Goal: Information Seeking & Learning: Learn about a topic

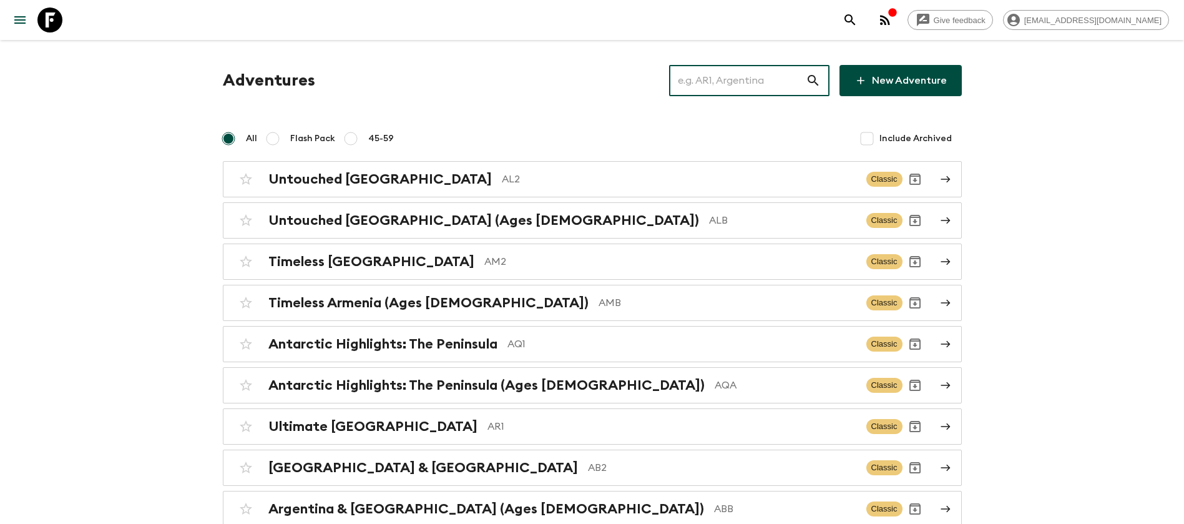
click at [756, 85] on input "text" at bounding box center [737, 80] width 137 height 35
click at [729, 86] on input "text" at bounding box center [737, 80] width 137 height 35
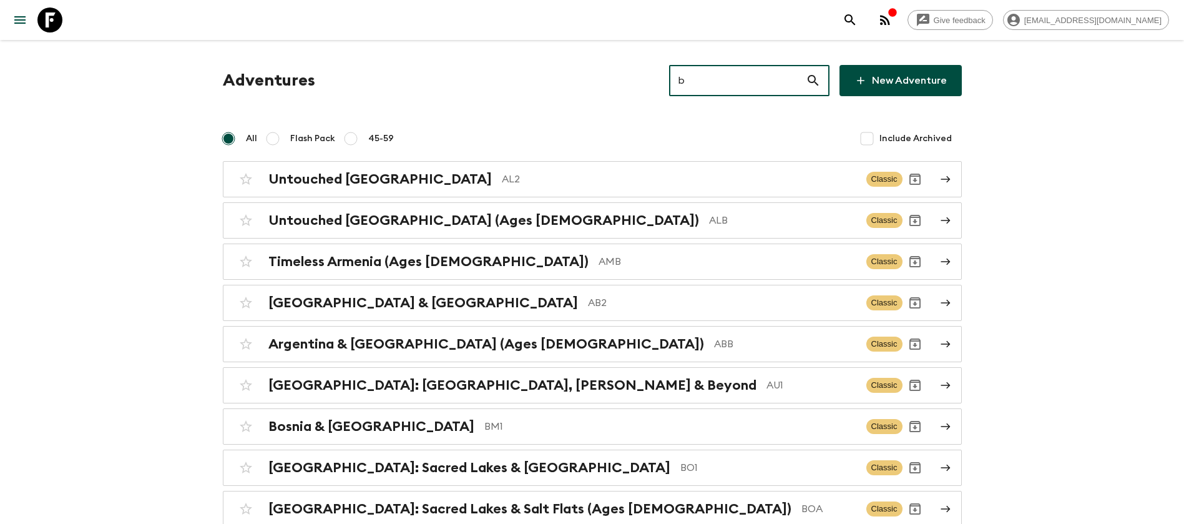
type input "br"
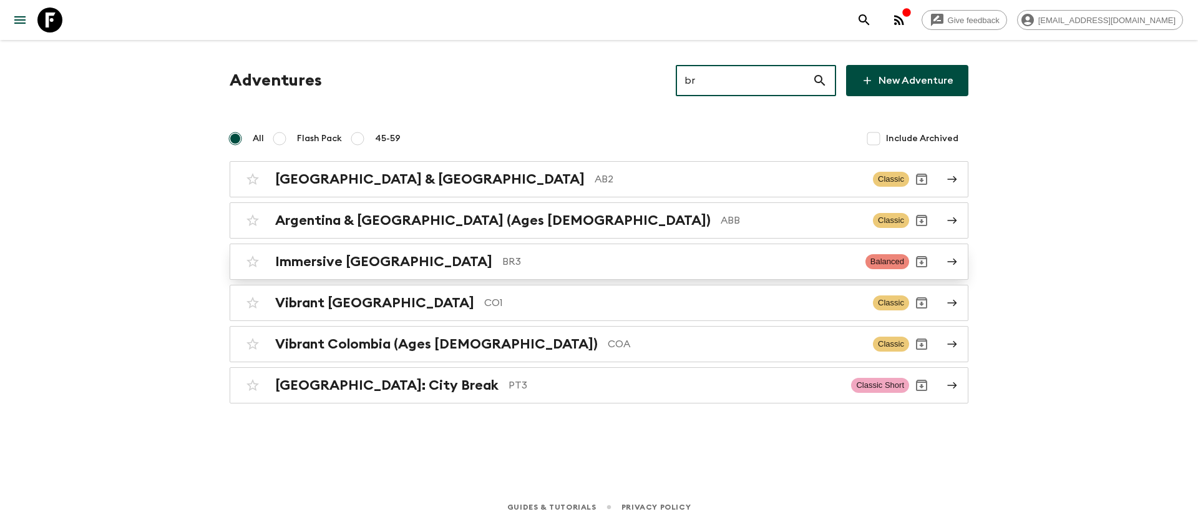
click at [502, 260] on p "BR3" at bounding box center [678, 261] width 353 height 15
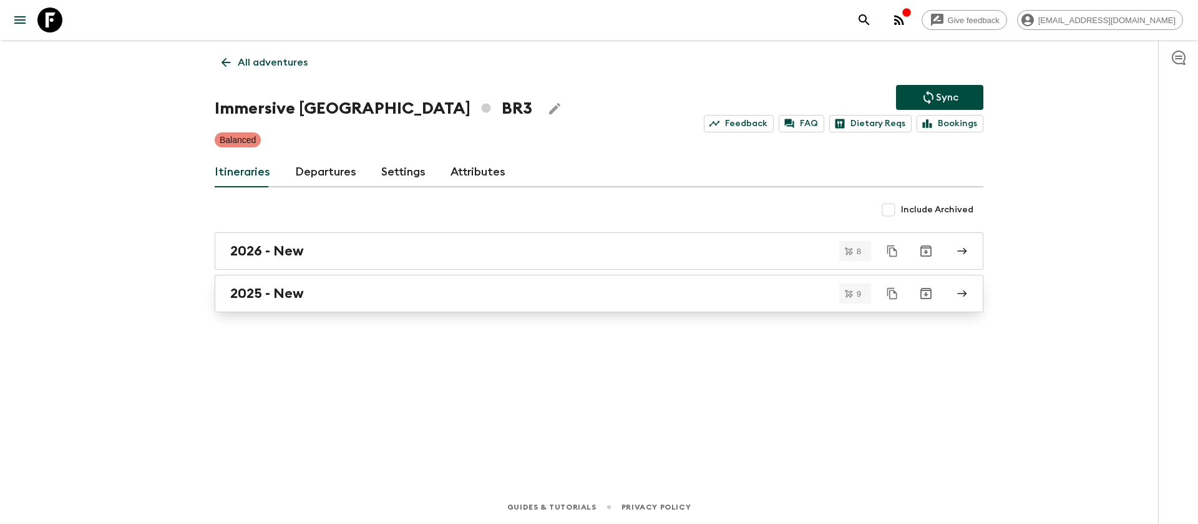
click at [281, 302] on link "2025 - New" at bounding box center [599, 293] width 769 height 37
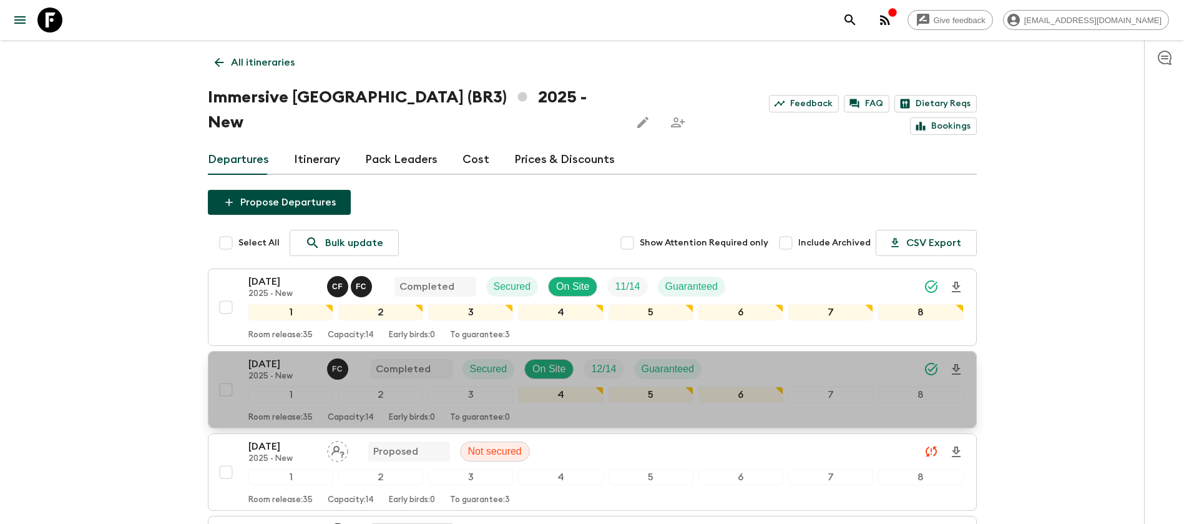
click at [261, 356] on p "[DATE]" at bounding box center [282, 363] width 69 height 15
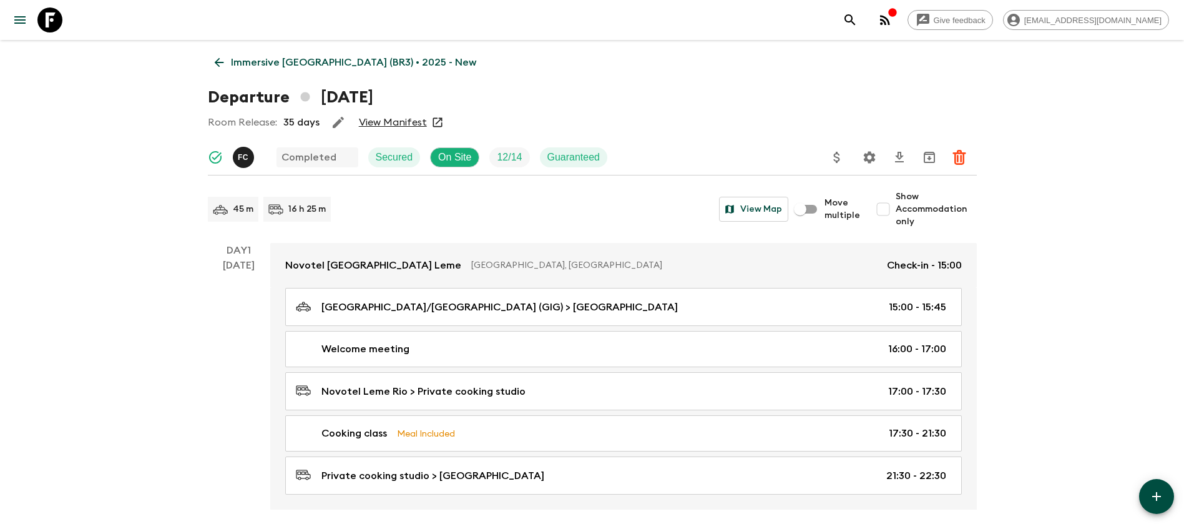
click at [399, 122] on link "View Manifest" at bounding box center [393, 122] width 68 height 12
click at [218, 56] on icon at bounding box center [219, 63] width 14 height 14
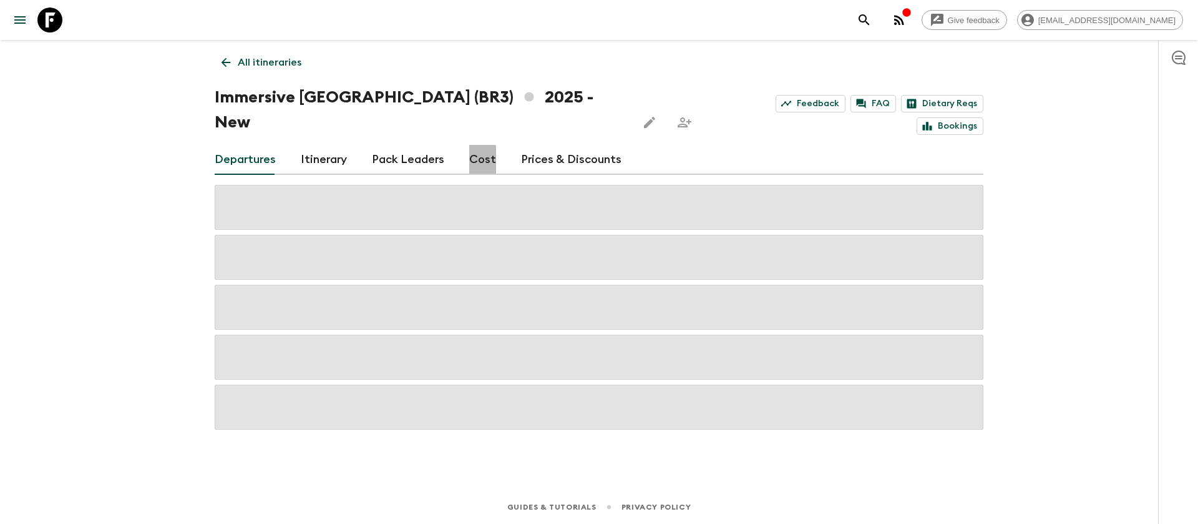
click at [474, 145] on link "Cost" at bounding box center [482, 160] width 27 height 30
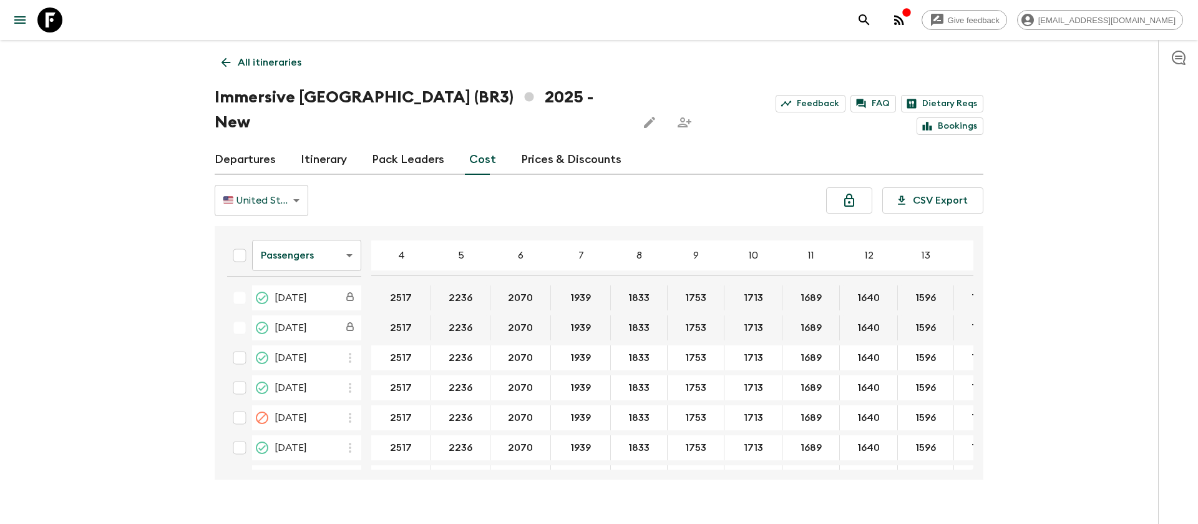
click at [302, 225] on body "Give feedback [EMAIL_ADDRESS][DOMAIN_NAME] All itineraries Immersive [GEOGRAPHI…" at bounding box center [599, 274] width 1198 height 548
click at [320, 278] on li "Extras" at bounding box center [306, 281] width 109 height 20
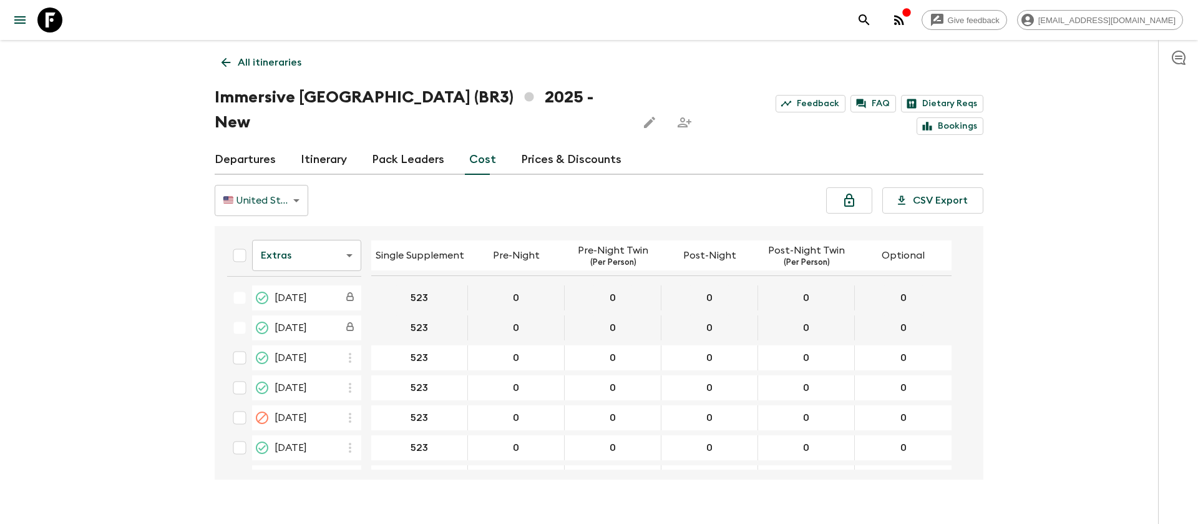
click at [50, 19] on icon at bounding box center [49, 19] width 25 height 25
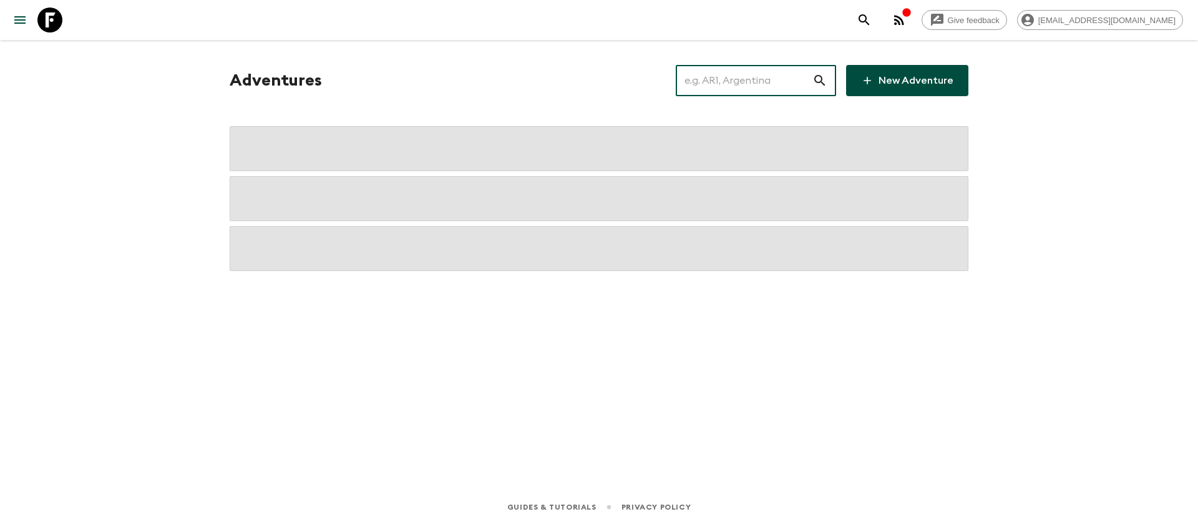
click at [736, 71] on input "text" at bounding box center [744, 80] width 137 height 35
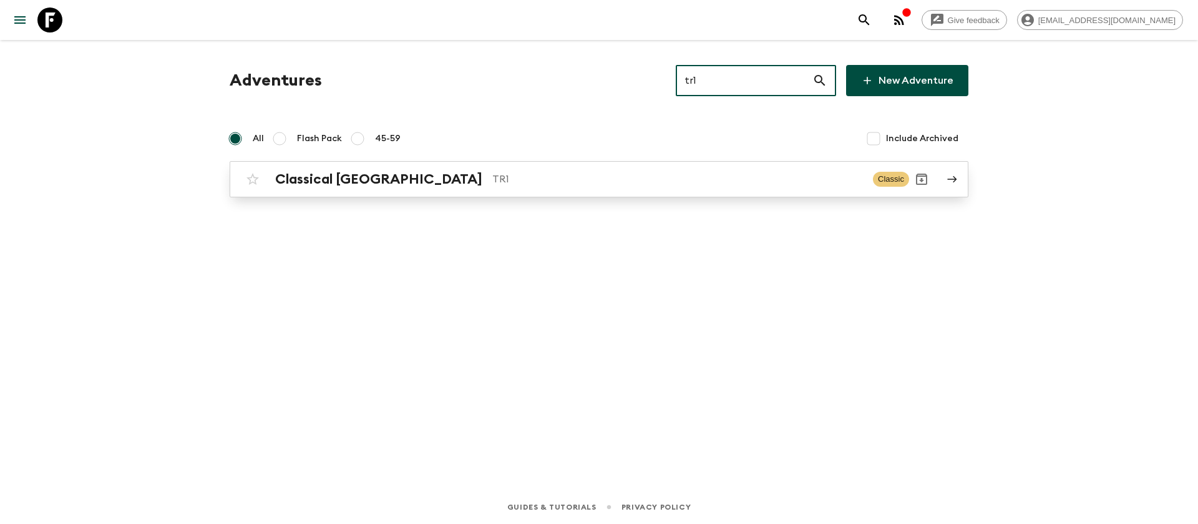
type input "tr1"
click at [373, 185] on h2 "Classical [GEOGRAPHIC_DATA]" at bounding box center [378, 179] width 207 height 16
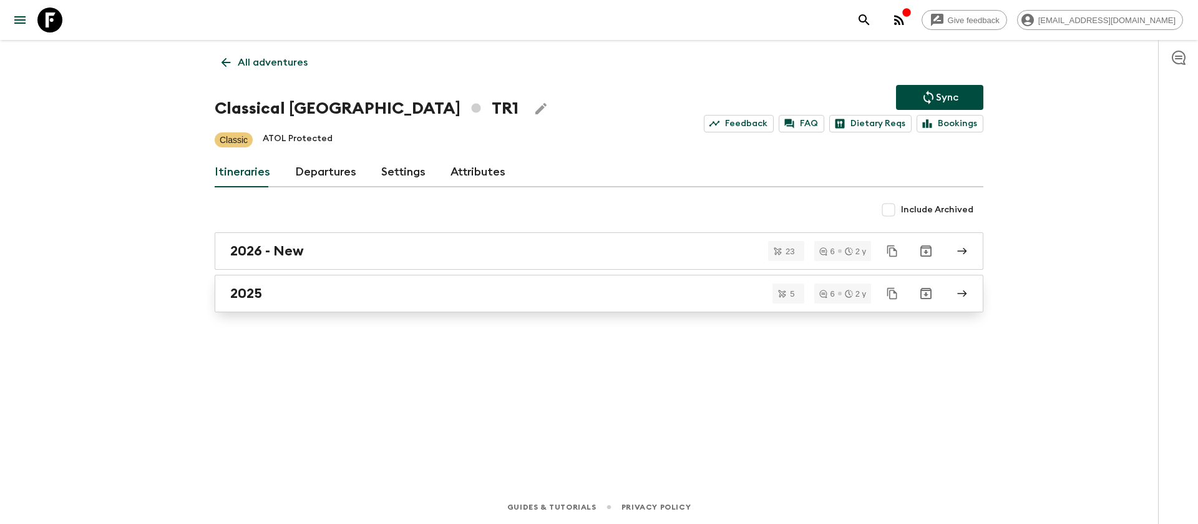
click at [263, 296] on div "2025" at bounding box center [587, 293] width 714 height 16
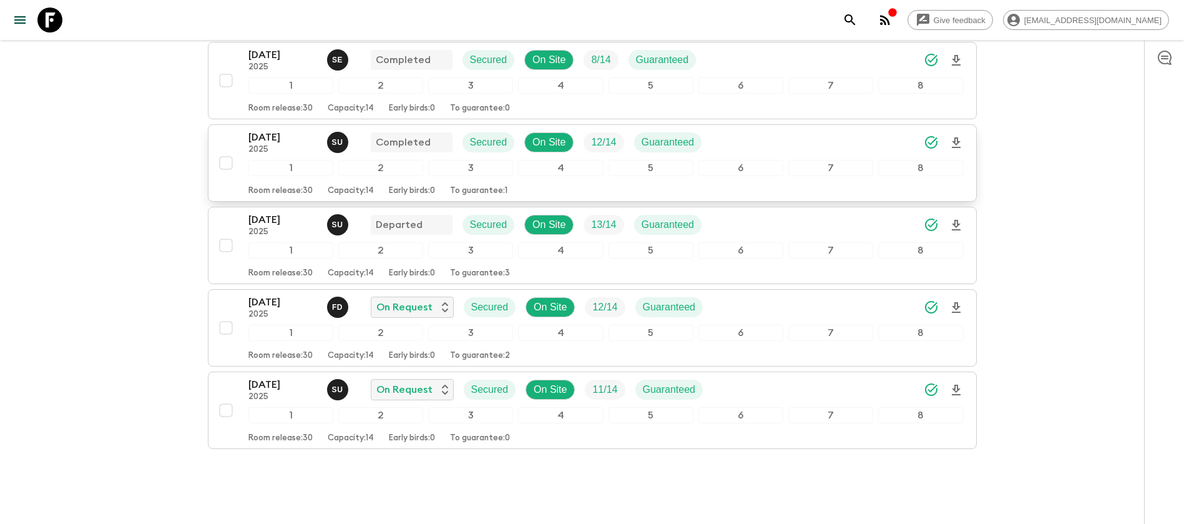
scroll to position [240, 0]
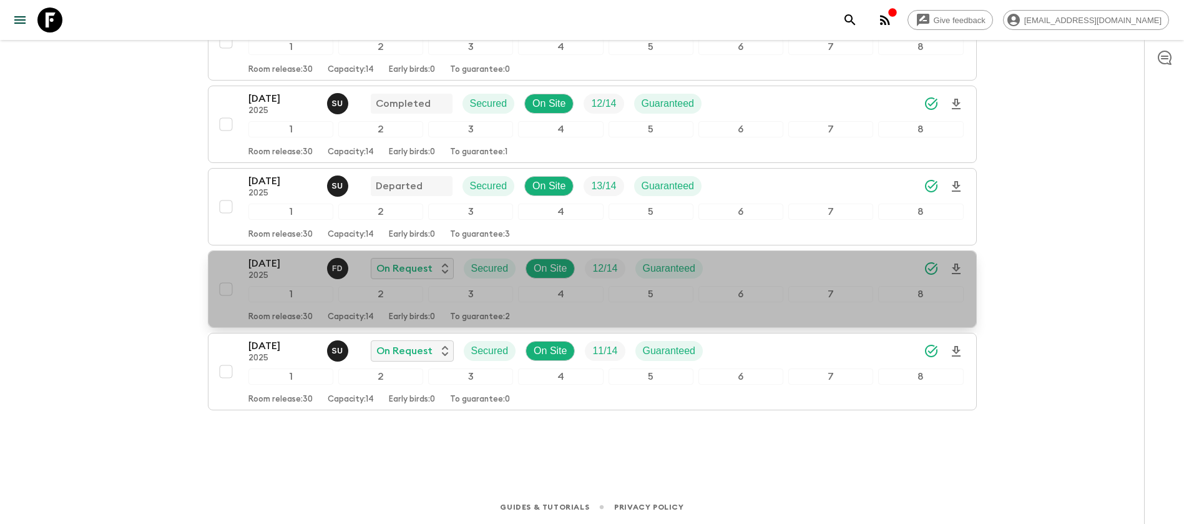
click at [288, 265] on p "[DATE]" at bounding box center [282, 263] width 69 height 15
